Goal: Entertainment & Leisure: Browse casually

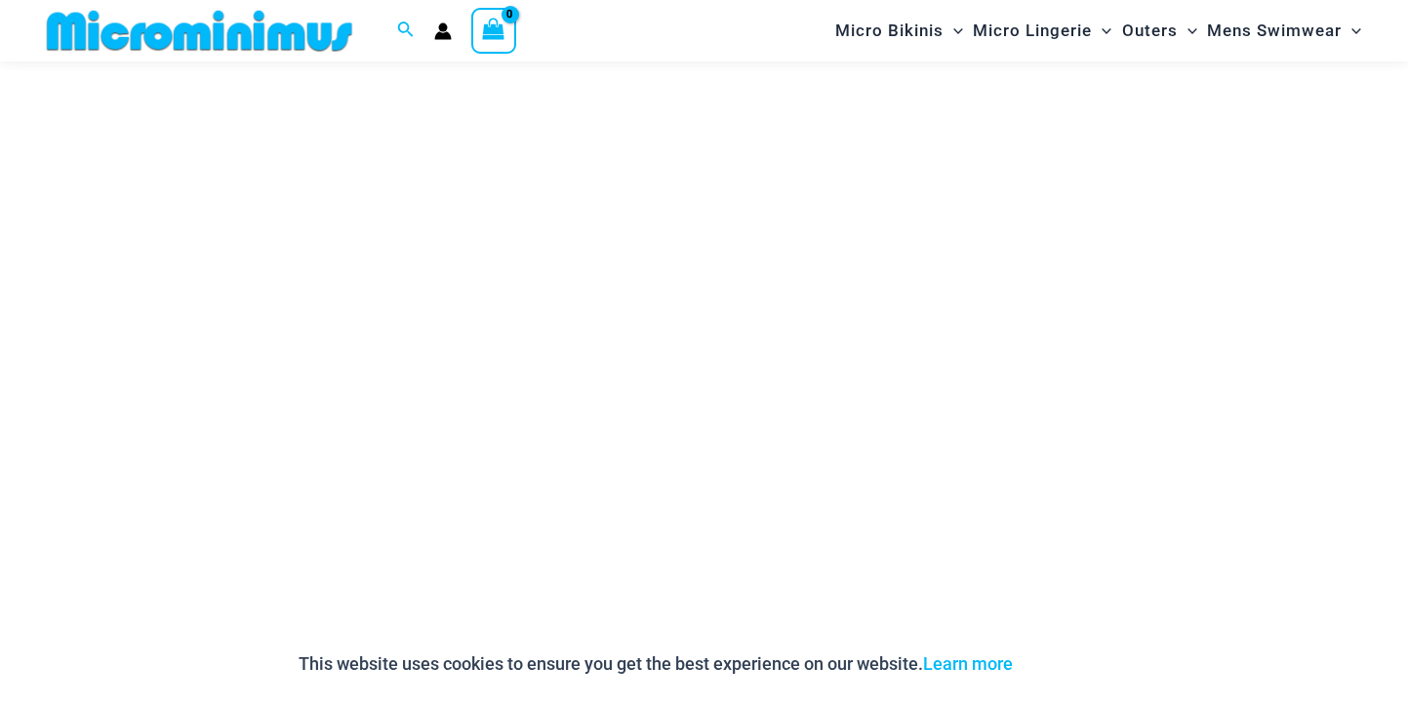
scroll to position [282, 0]
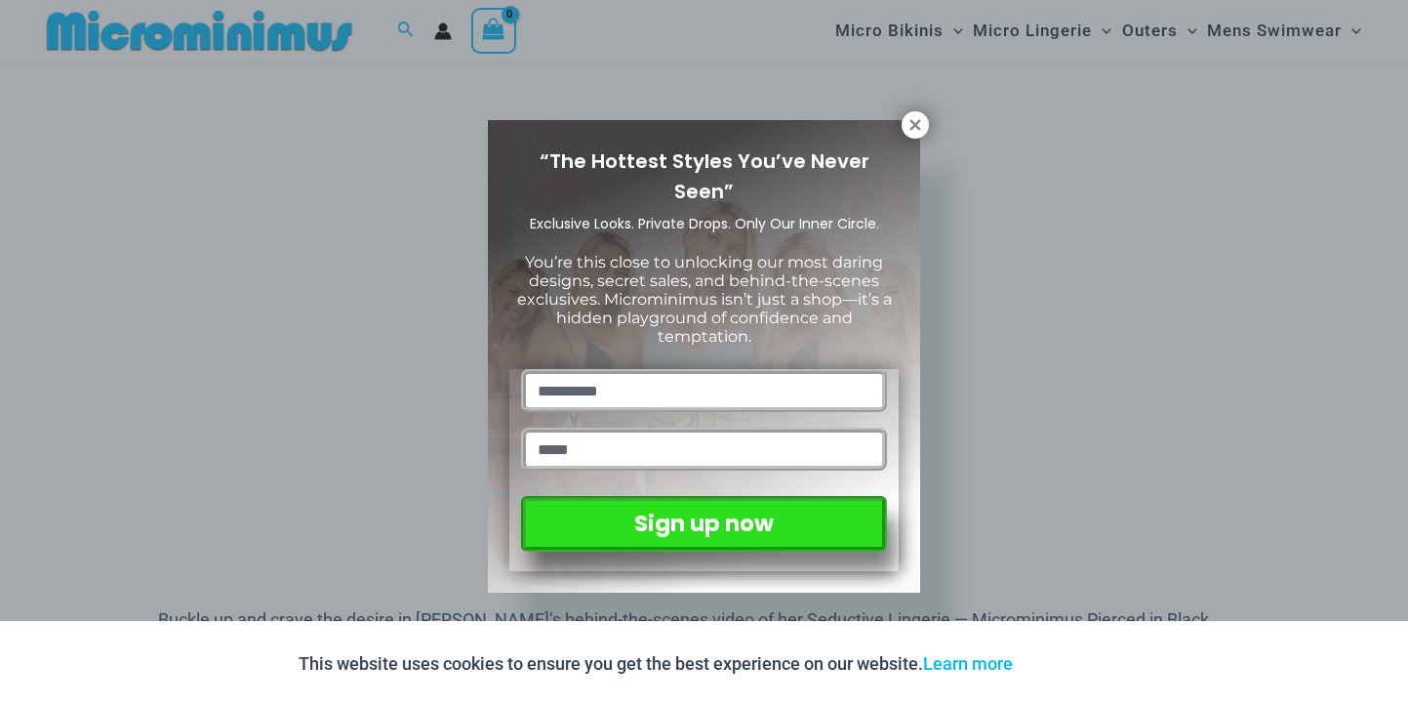
click at [933, 112] on div "“The Hottest Styles You’ve Never Seen” Exclusive Looks. Private Drops. Only Our…" at bounding box center [704, 353] width 1408 height 707
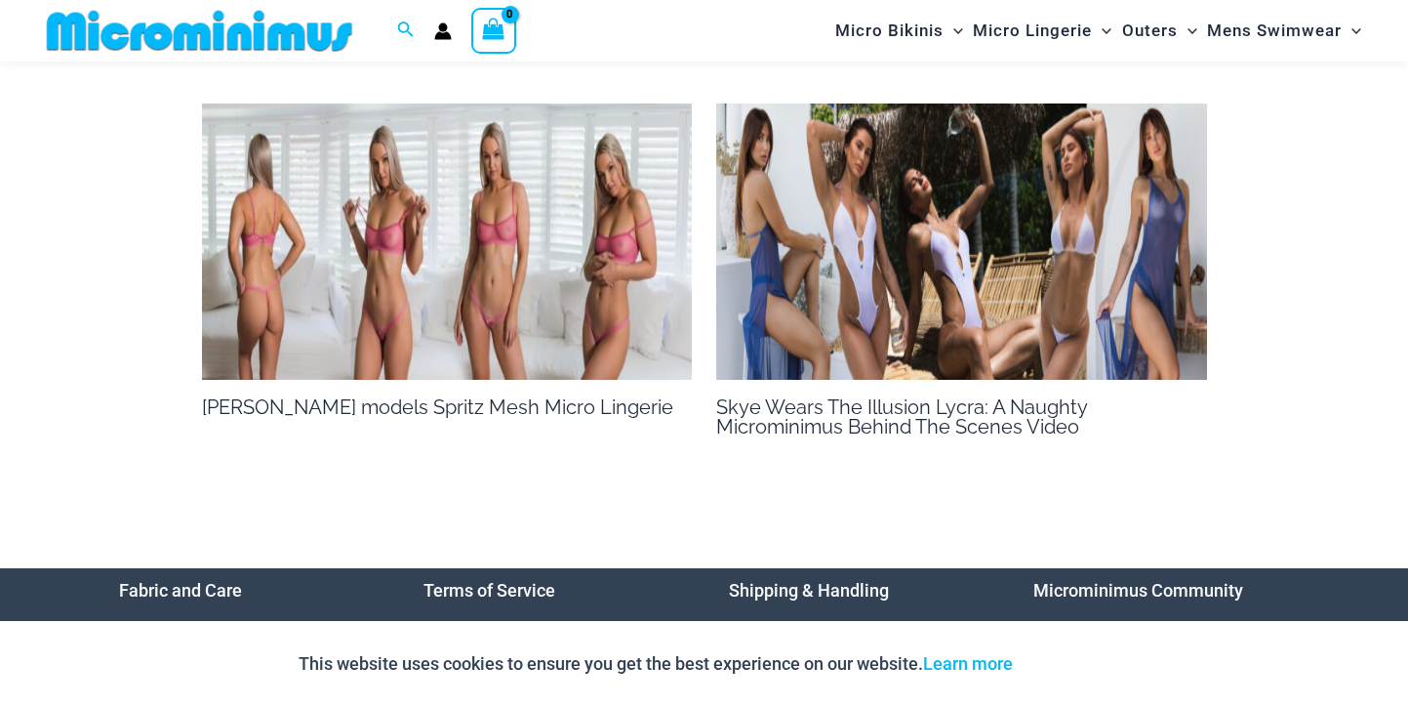
scroll to position [1842, 0]
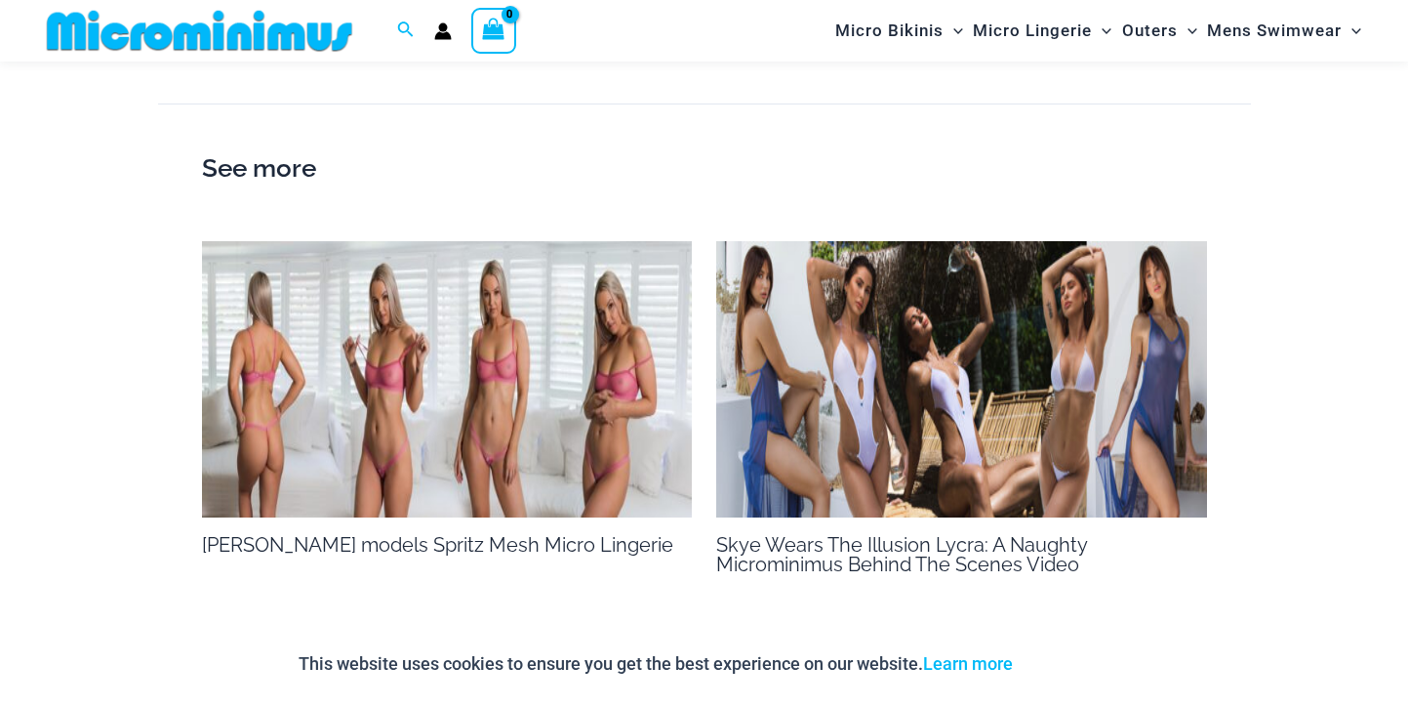
click at [470, 361] on img at bounding box center [447, 379] width 491 height 276
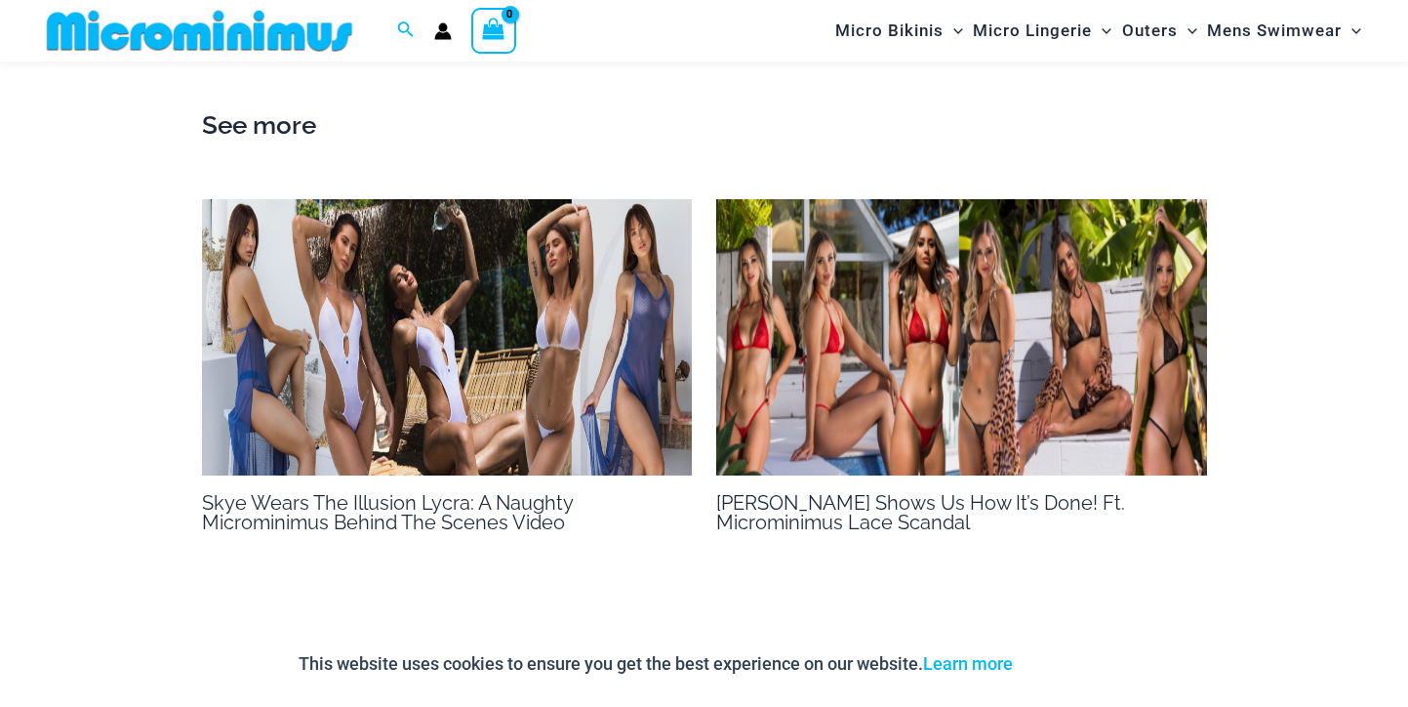
scroll to position [1596, 0]
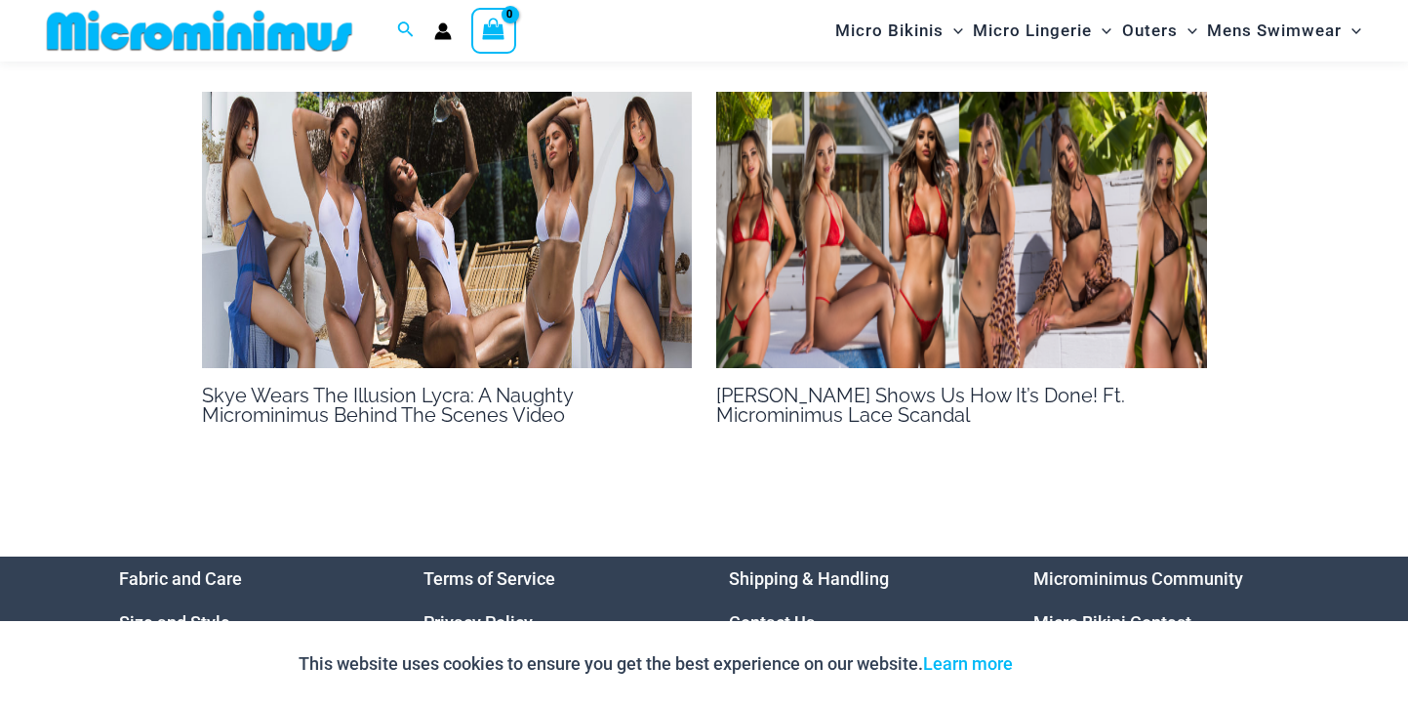
click at [433, 210] on img at bounding box center [447, 230] width 491 height 276
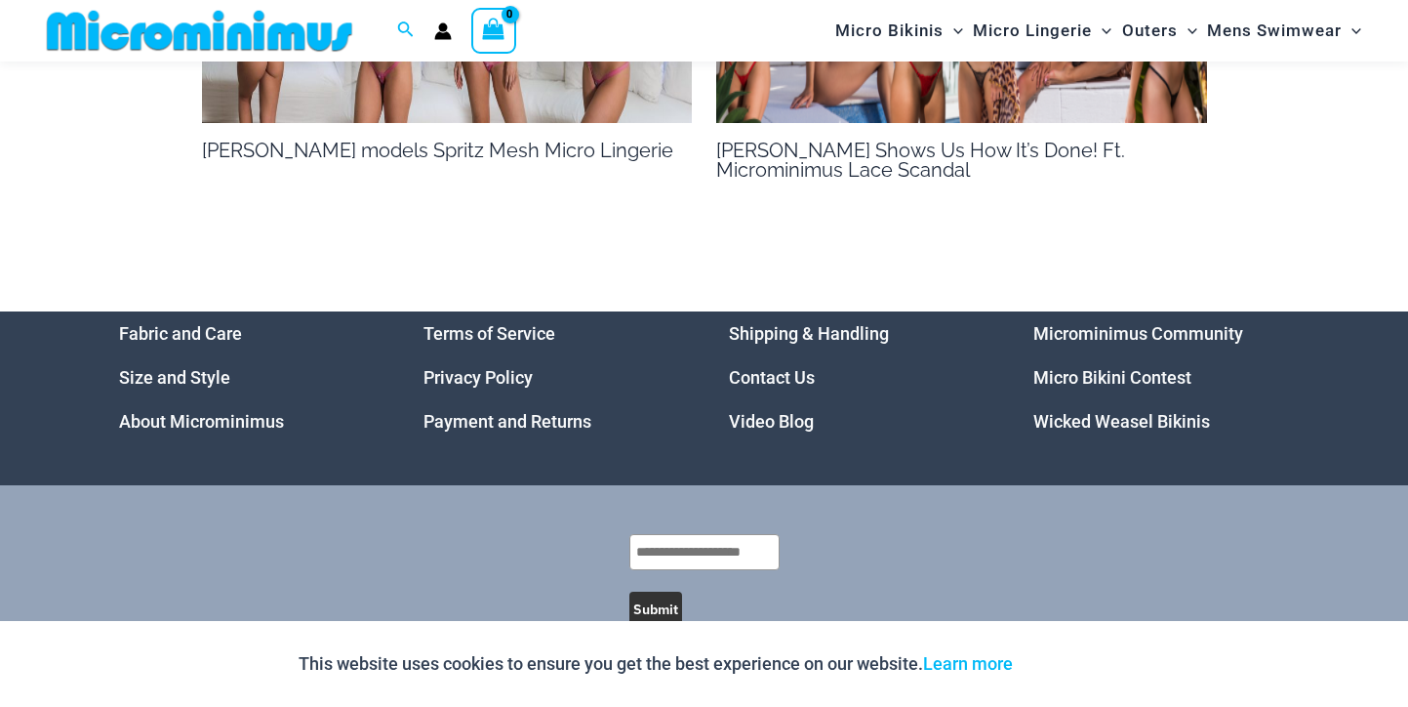
scroll to position [1782, 0]
